Goal: Transaction & Acquisition: Purchase product/service

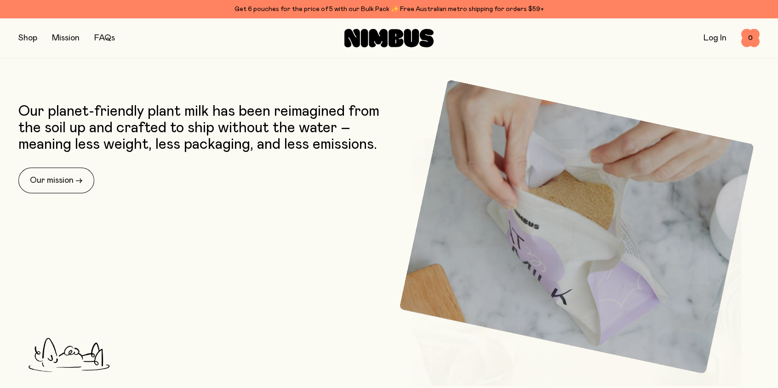
scroll to position [368, 0]
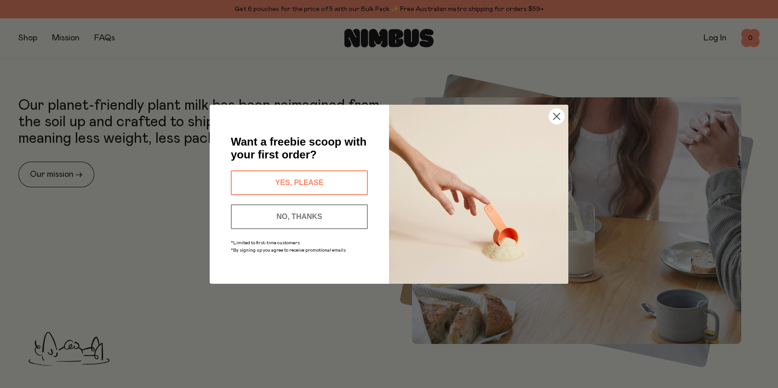
click at [296, 178] on button "YES, PLEASE" at bounding box center [299, 183] width 137 height 25
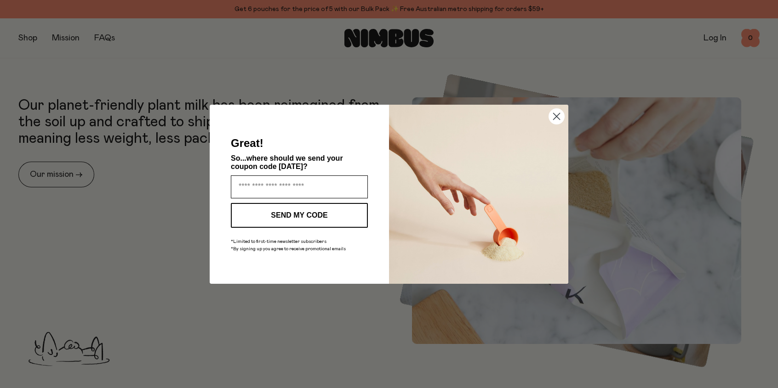
click at [239, 185] on input "Enter your email address" at bounding box center [299, 187] width 137 height 23
type input "*"
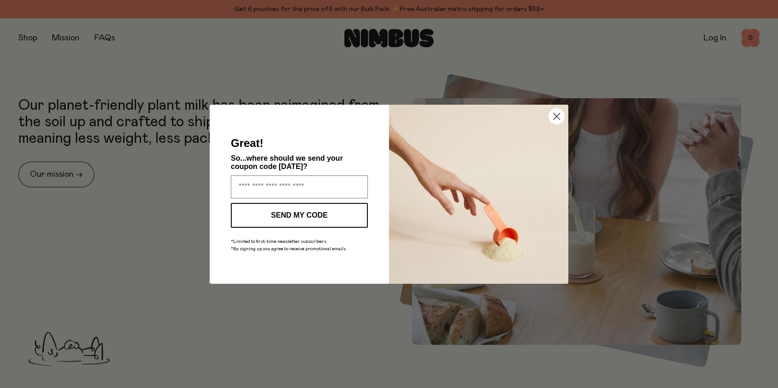
click at [555, 114] on circle "Close dialog" at bounding box center [556, 115] width 15 height 15
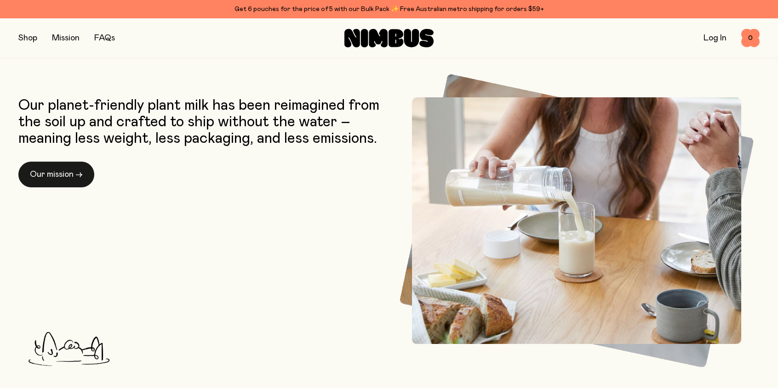
click at [57, 170] on link "Our mission →" at bounding box center [56, 175] width 76 height 26
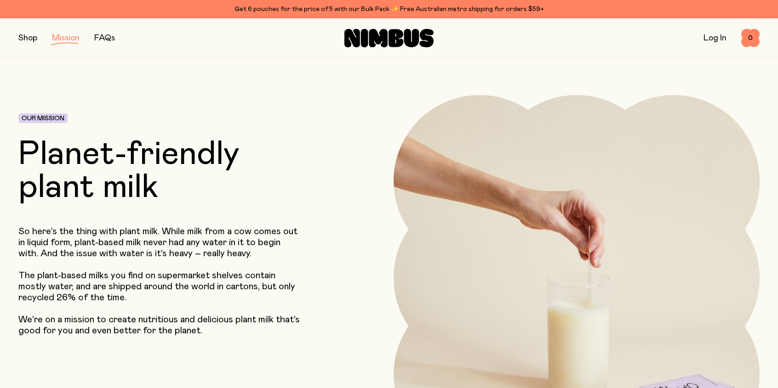
click at [23, 35] on button "button" at bounding box center [27, 38] width 19 height 13
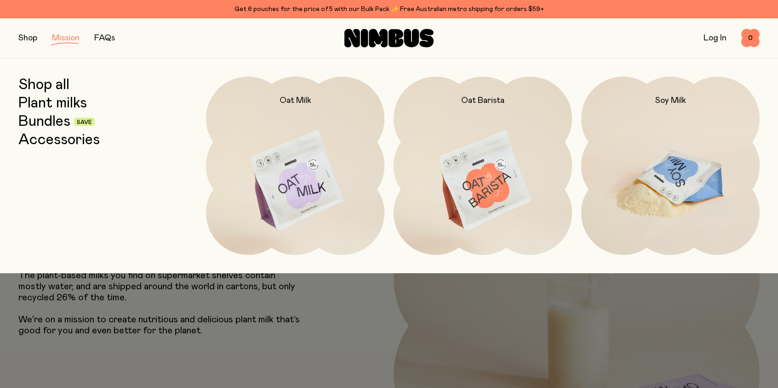
click at [664, 184] on img at bounding box center [670, 182] width 178 height 210
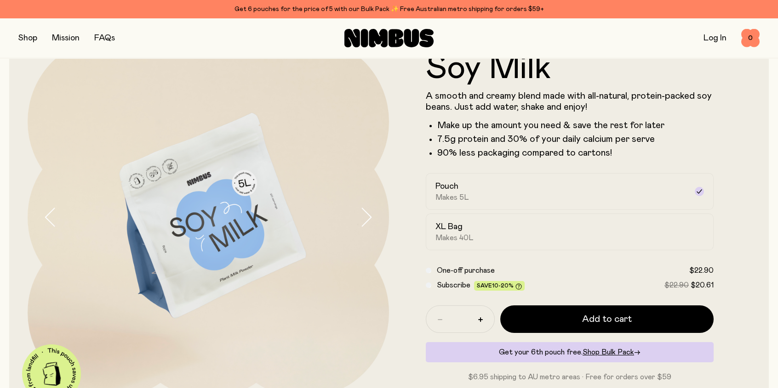
scroll to position [46, 0]
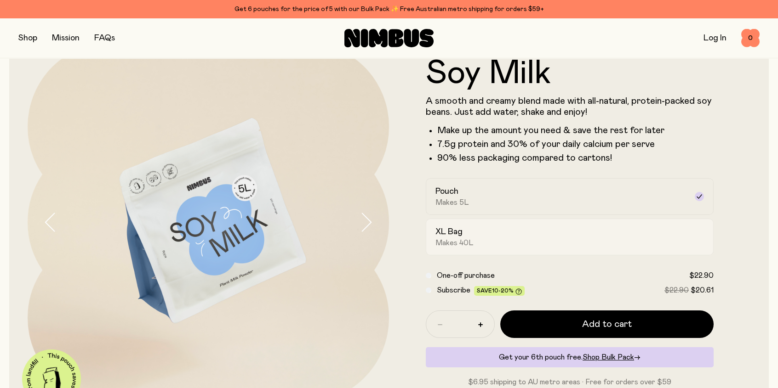
click at [495, 234] on div "XL Bag Makes 40L" at bounding box center [561, 237] width 252 height 21
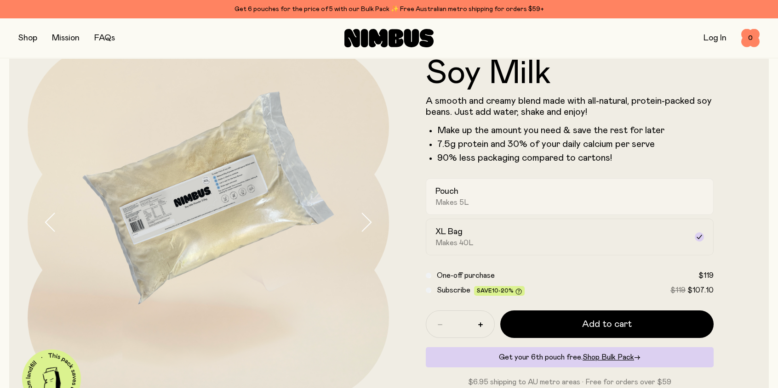
click at [497, 196] on div "Pouch Makes 5L" at bounding box center [561, 196] width 252 height 21
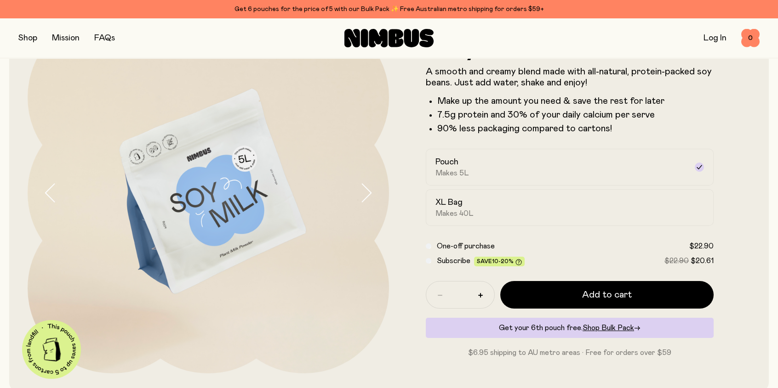
scroll to position [92, 0]
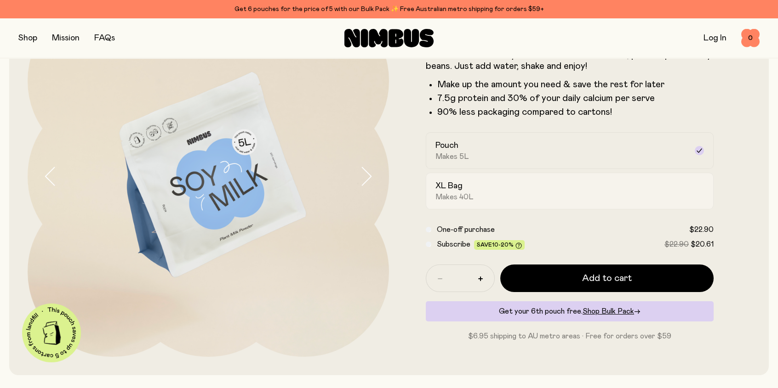
click at [461, 193] on span "Makes 40L" at bounding box center [454, 197] width 38 height 9
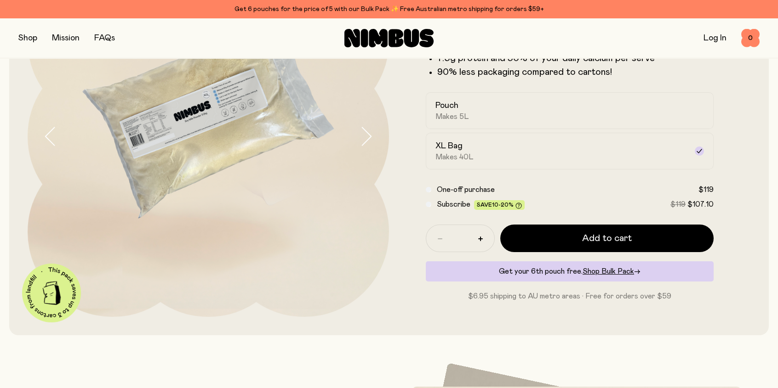
scroll to position [138, 0]
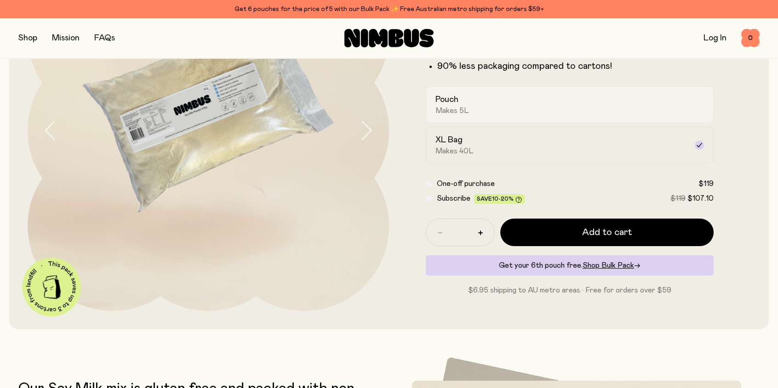
click at [460, 106] on span "Makes 5L" at bounding box center [452, 110] width 34 height 9
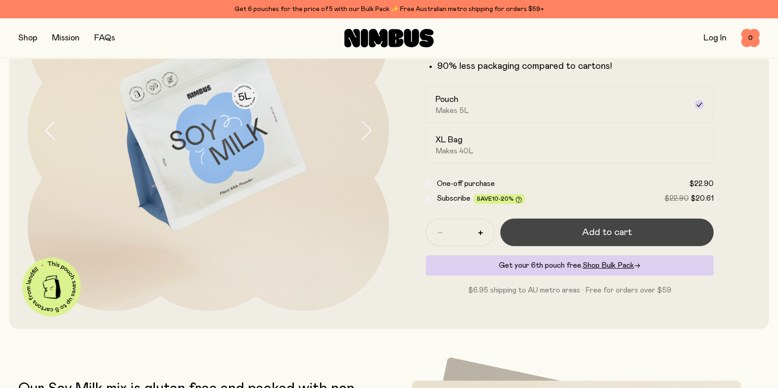
click at [589, 229] on span "Add to cart" at bounding box center [607, 232] width 50 height 13
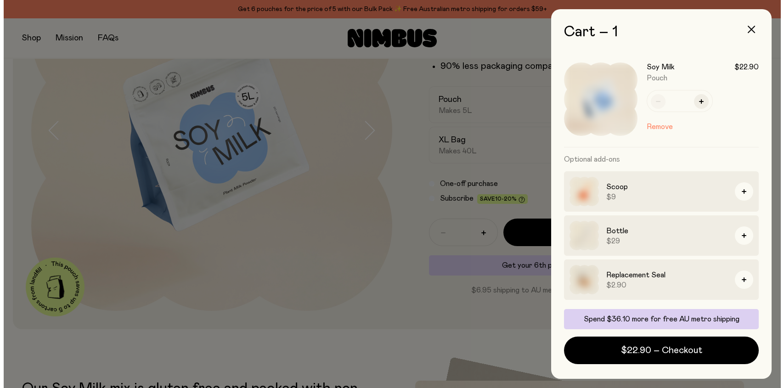
scroll to position [0, 0]
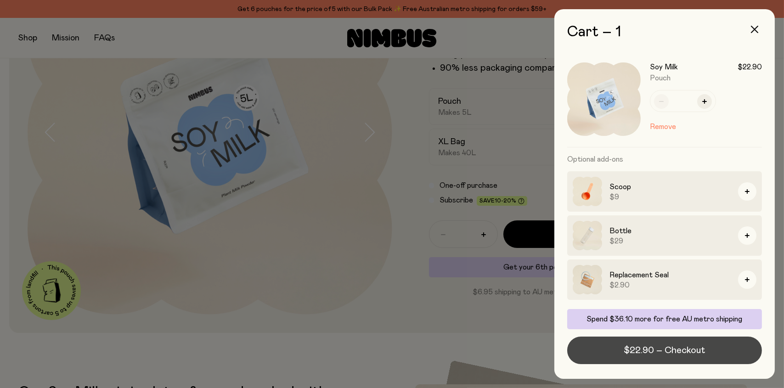
click at [637, 345] on span "$22.90 – Checkout" at bounding box center [665, 350] width 81 height 13
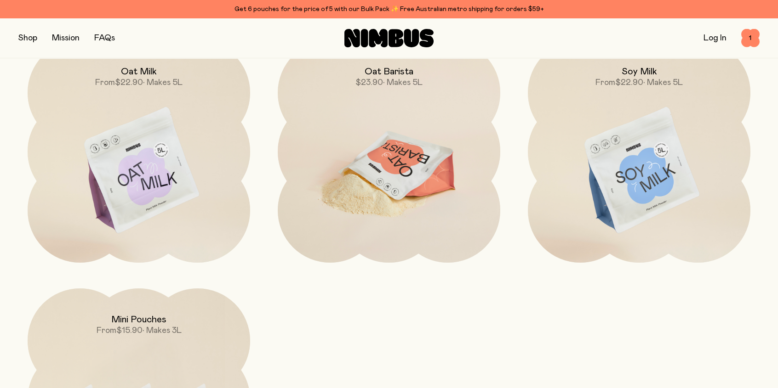
scroll to position [874, 0]
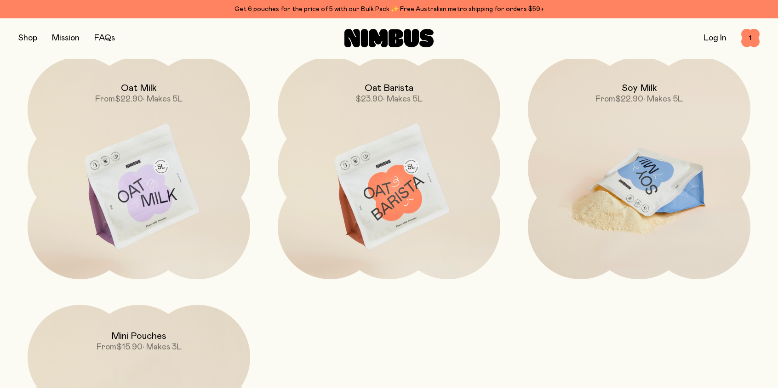
click at [651, 174] on img at bounding box center [639, 187] width 222 height 261
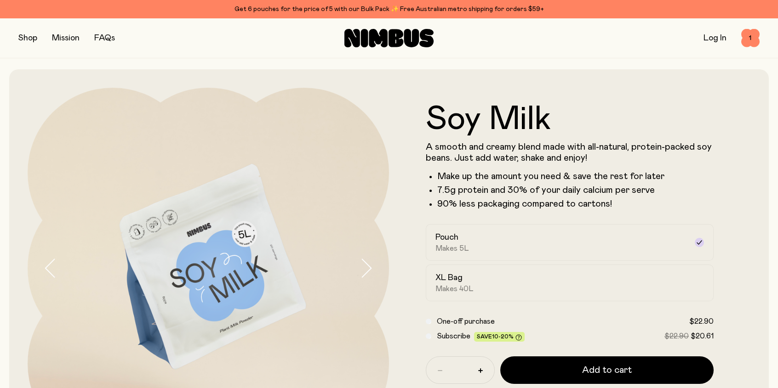
scroll to position [138, 0]
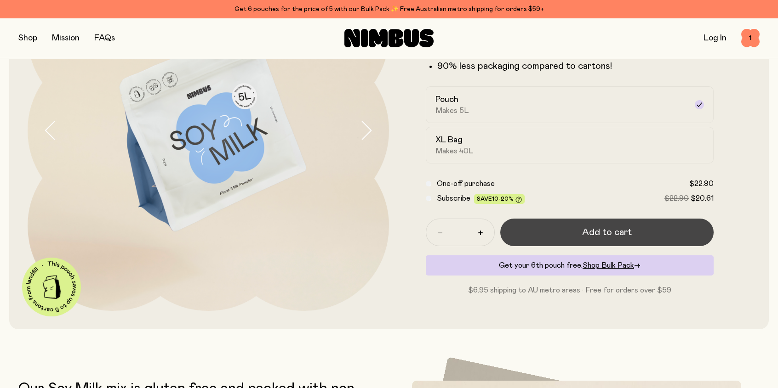
click at [580, 229] on button "Add to cart" at bounding box center [606, 233] width 213 height 28
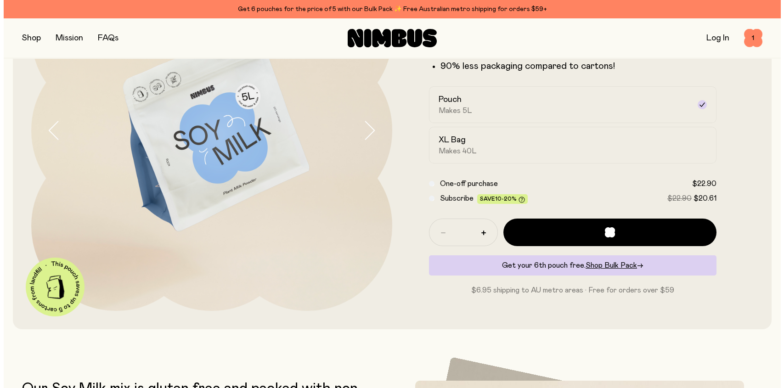
scroll to position [0, 0]
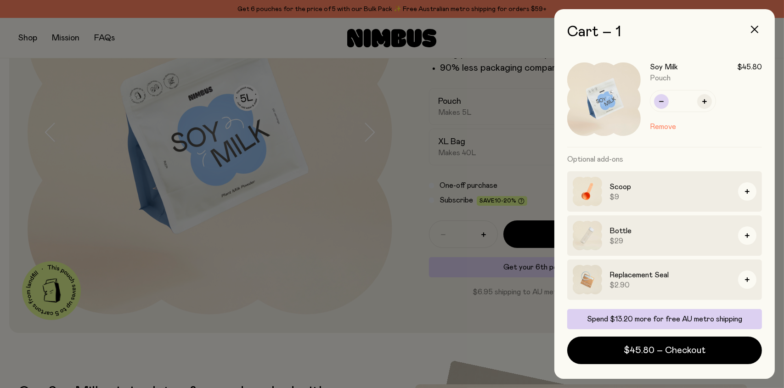
click at [661, 101] on icon "button" at bounding box center [661, 101] width 5 height 1
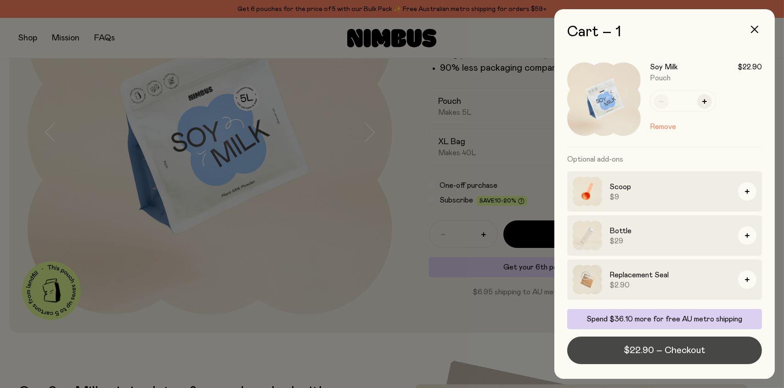
click at [660, 350] on span "$22.90 – Checkout" at bounding box center [665, 350] width 81 height 13
